Goal: Transaction & Acquisition: Purchase product/service

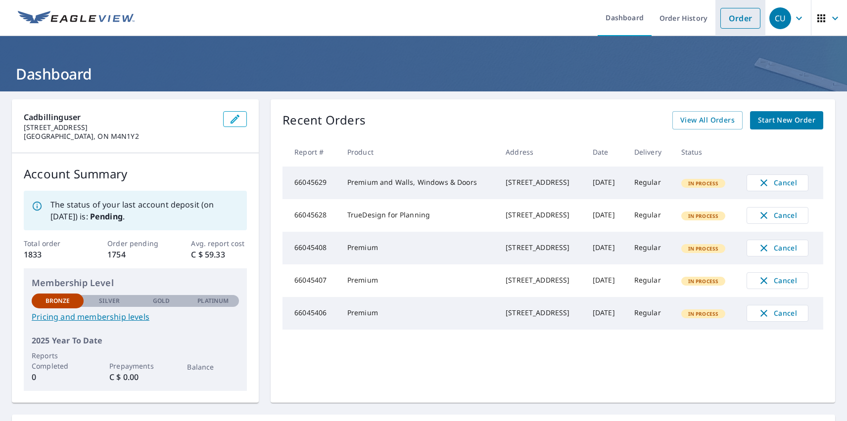
click at [733, 18] on link "Order" at bounding box center [740, 18] width 40 height 21
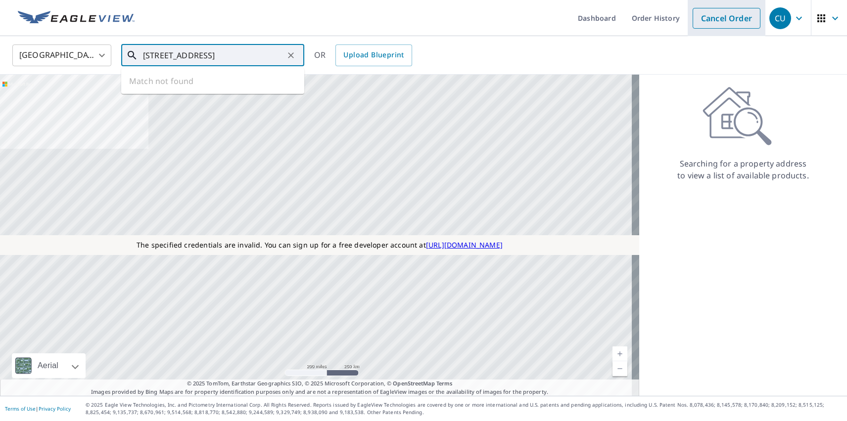
type input "[STREET_ADDRESS]"
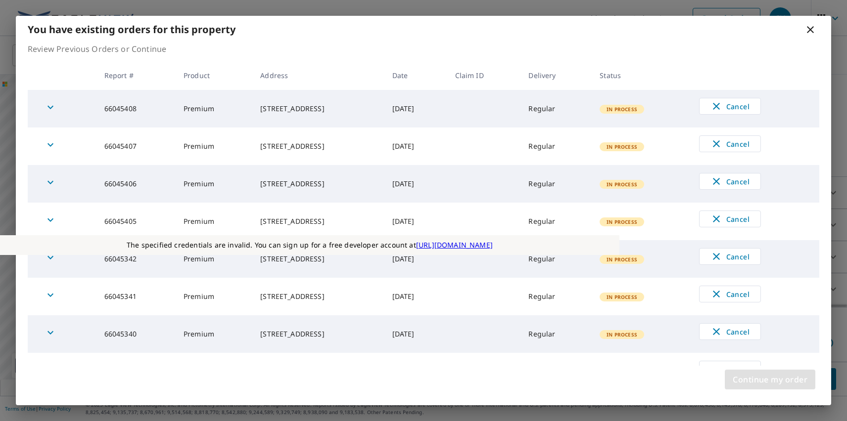
click at [770, 380] on span "Continue my order" at bounding box center [770, 380] width 75 height 14
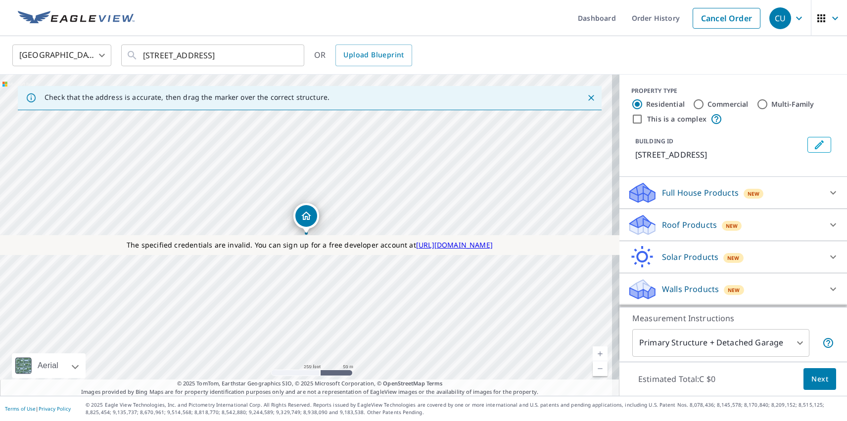
click at [681, 225] on p "Roof Products" at bounding box center [689, 225] width 55 height 12
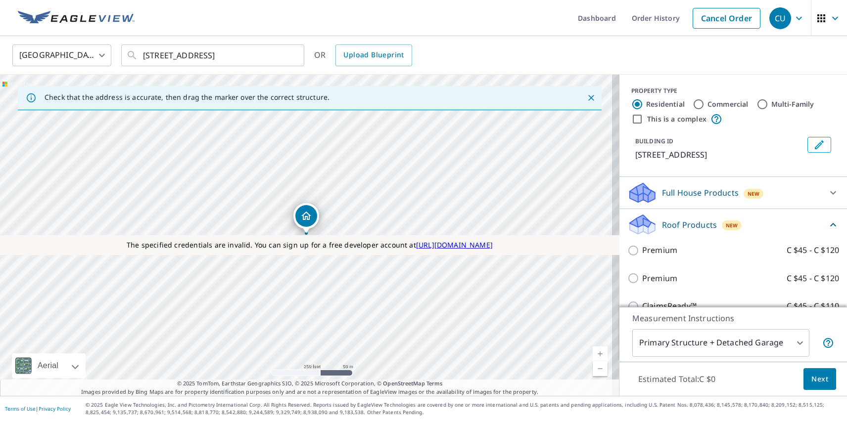
click at [651, 278] on p "Premium" at bounding box center [659, 279] width 35 height 12
click at [642, 278] on input "Premium C $45 - C $120" at bounding box center [634, 279] width 15 height 12
checkbox input "true"
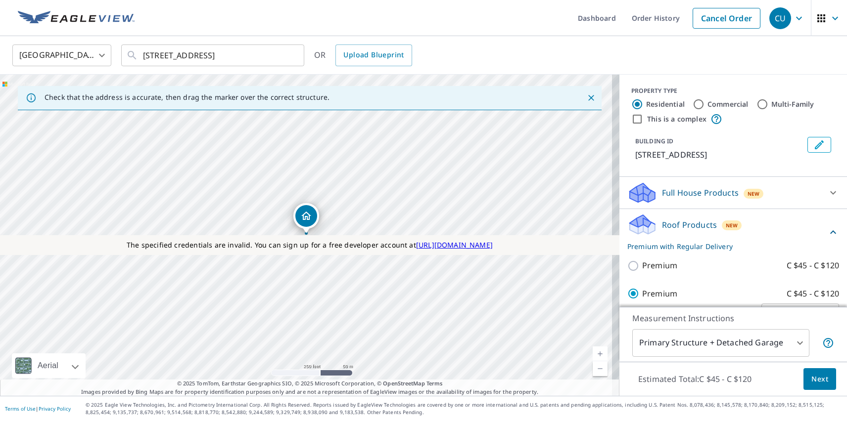
click at [812, 379] on span "Next" at bounding box center [819, 379] width 17 height 12
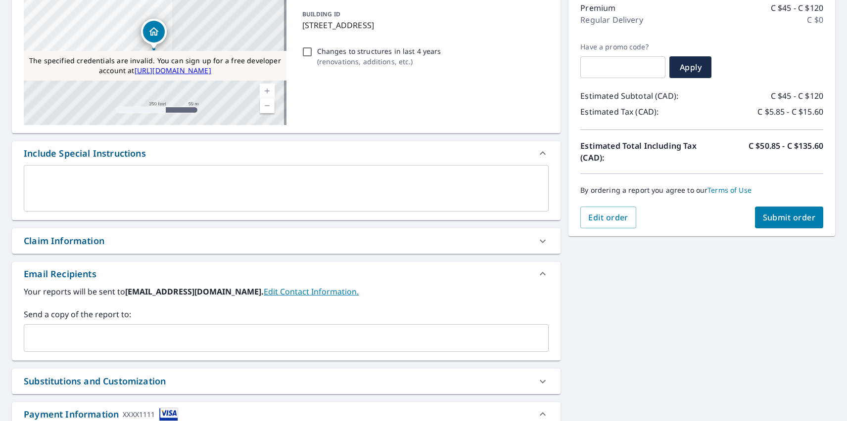
scroll to position [368, 0]
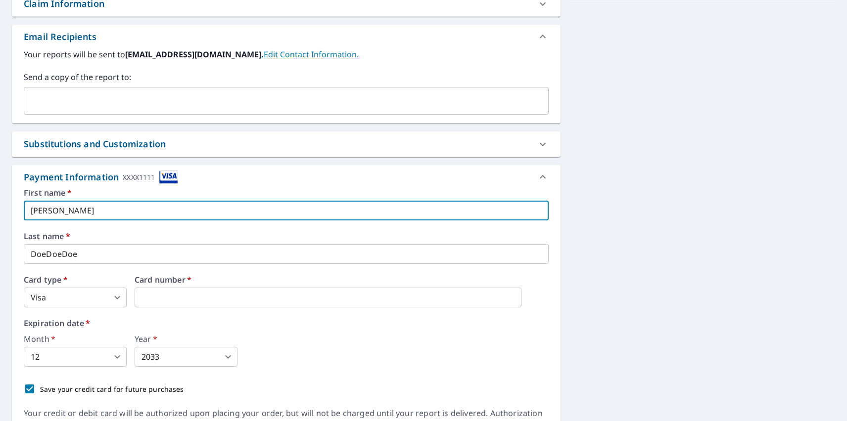
type input "[PERSON_NAME]"
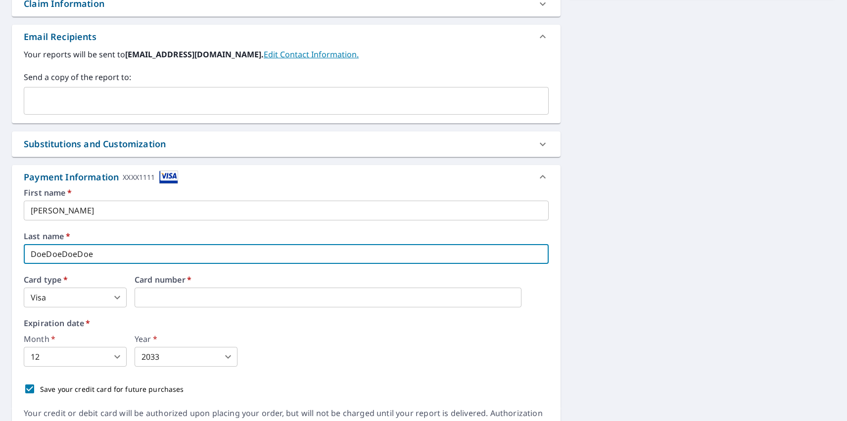
type input "DoeDoeDoeDoe"
click at [75, 298] on body "CU CU Dashboard Order History Cancel Order CU Dashboard / Finalize Order Finali…" at bounding box center [423, 210] width 847 height 421
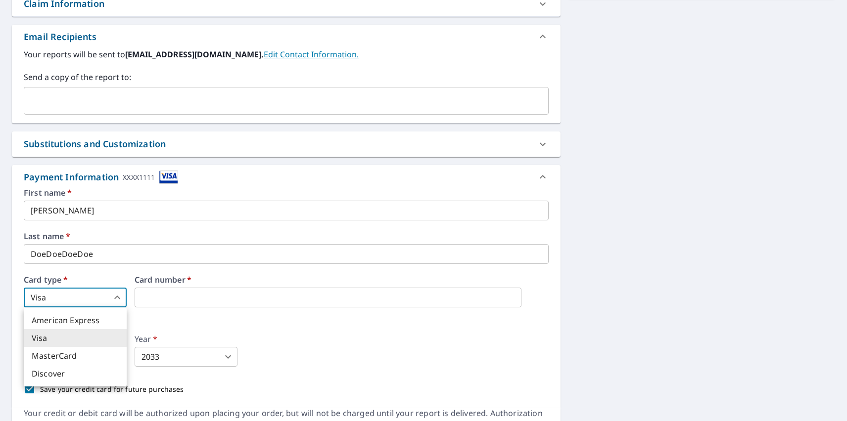
click at [75, 356] on li "MasterCard" at bounding box center [75, 356] width 103 height 18
type input "3"
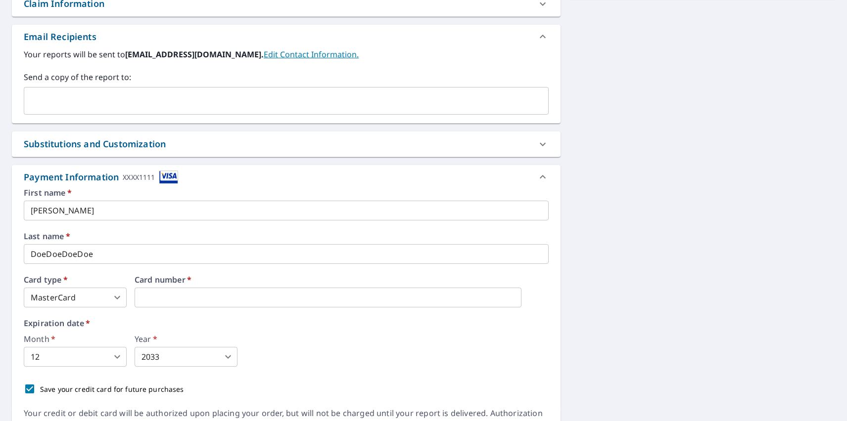
click at [75, 357] on body "CU CU Dashboard Order History Cancel Order CU Dashboard / Finalize Order Finali…" at bounding box center [423, 210] width 847 height 421
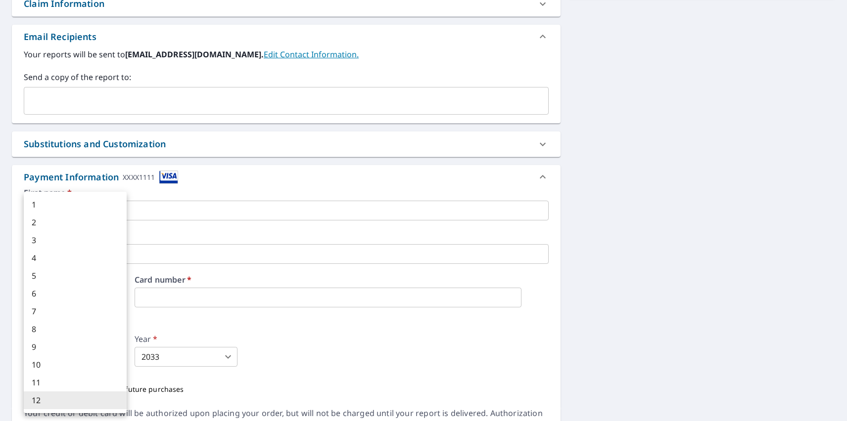
click at [75, 401] on li "12" at bounding box center [75, 401] width 103 height 18
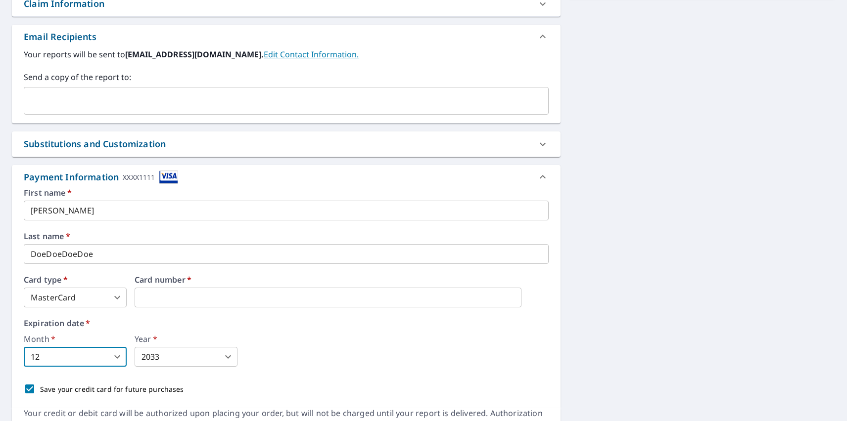
click at [186, 357] on body "CU CU Dashboard Order History Cancel Order CU Dashboard / Finalize Order Finali…" at bounding box center [423, 210] width 847 height 421
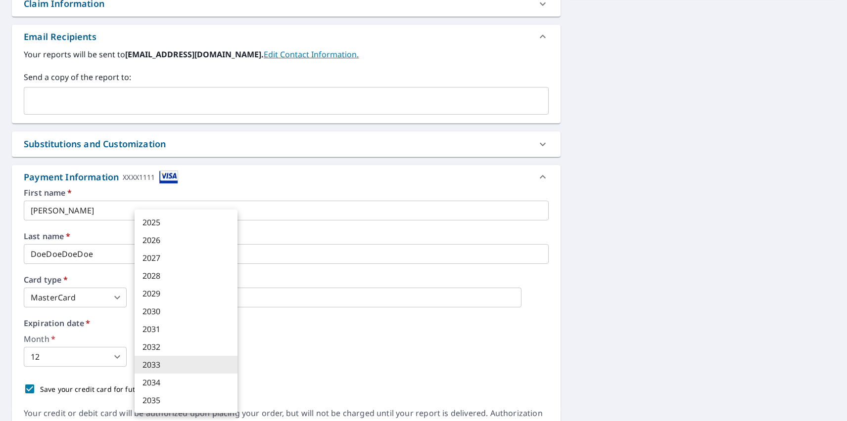
click at [186, 365] on li "2033" at bounding box center [186, 365] width 103 height 18
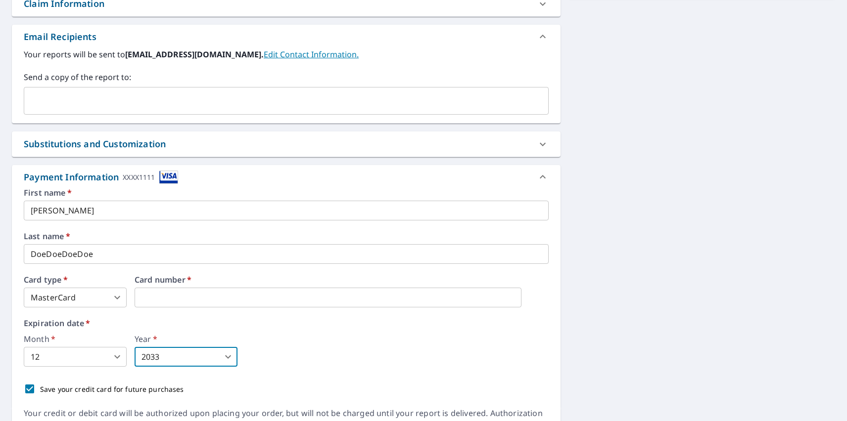
click at [109, 389] on p "Save your credit card for future purchases" at bounding box center [112, 389] width 144 height 10
click at [40, 389] on input "Save your credit card for future purchases" at bounding box center [29, 389] width 21 height 21
checkbox input "false"
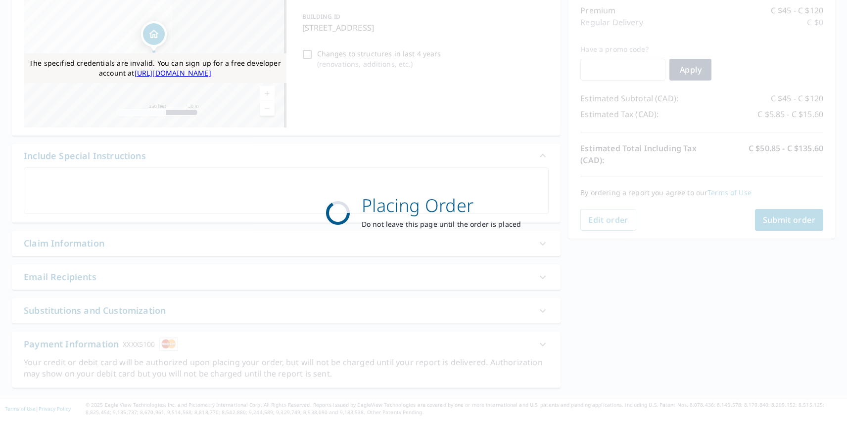
scroll to position [0, 0]
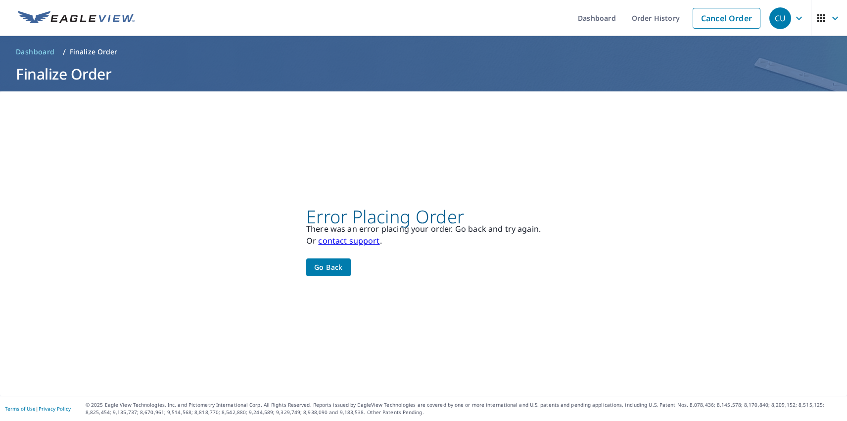
click at [773, 18] on div "CU" at bounding box center [780, 18] width 22 height 22
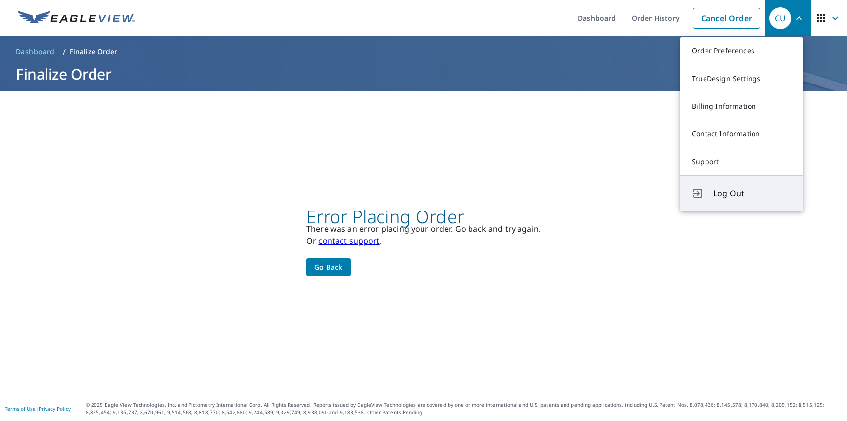
click at [752, 193] on span "Log Out" at bounding box center [752, 193] width 78 height 12
